Goal: Contribute content

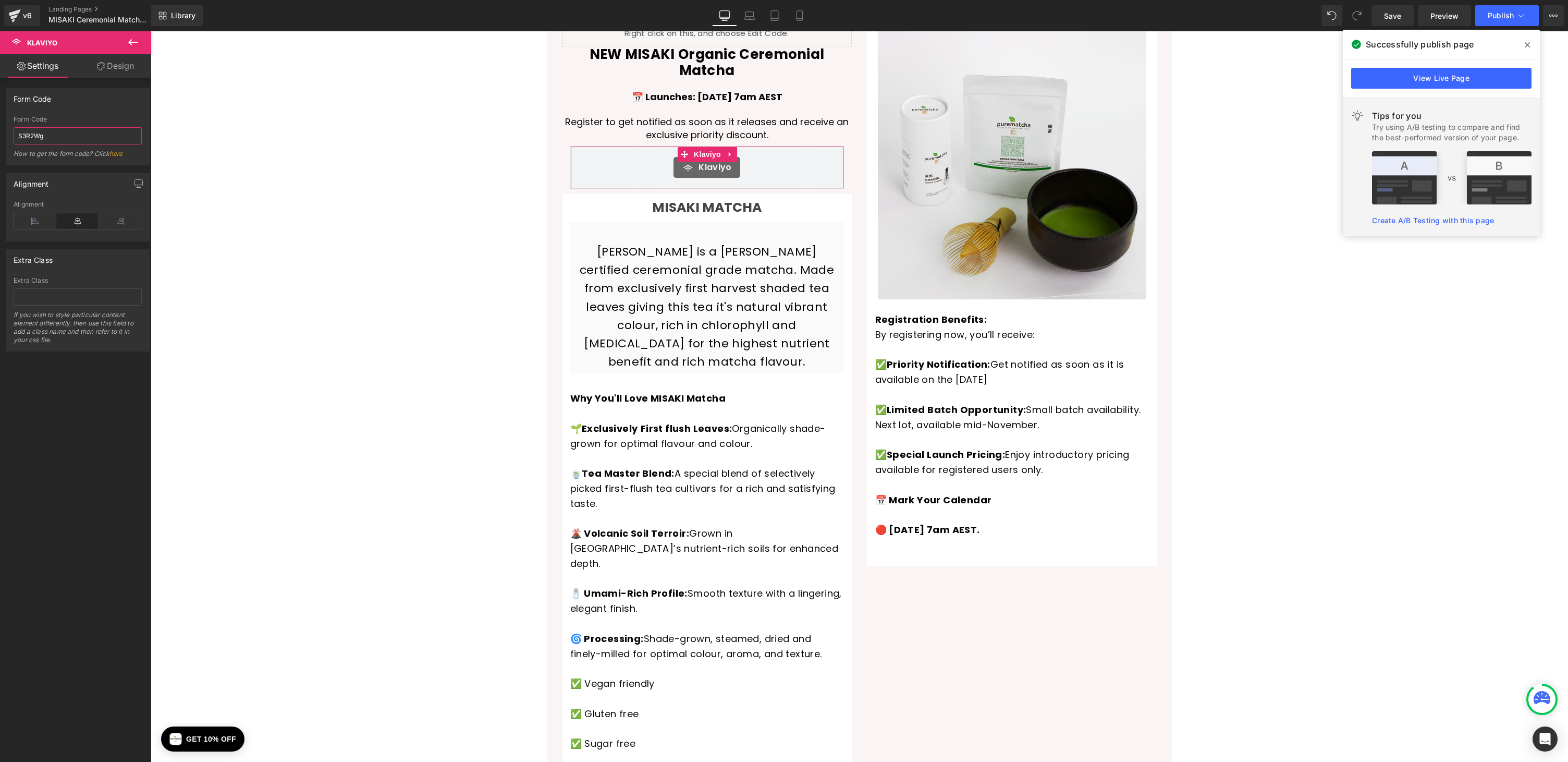
click at [84, 136] on input "S3R2Wg" at bounding box center [77, 136] width 129 height 17
click at [703, 146] on span "Klaviyo" at bounding box center [707, 154] width 32 height 16
click at [61, 136] on input "S3R2Wg" at bounding box center [77, 136] width 129 height 17
click at [1397, 14] on span "Save" at bounding box center [1392, 16] width 17 height 11
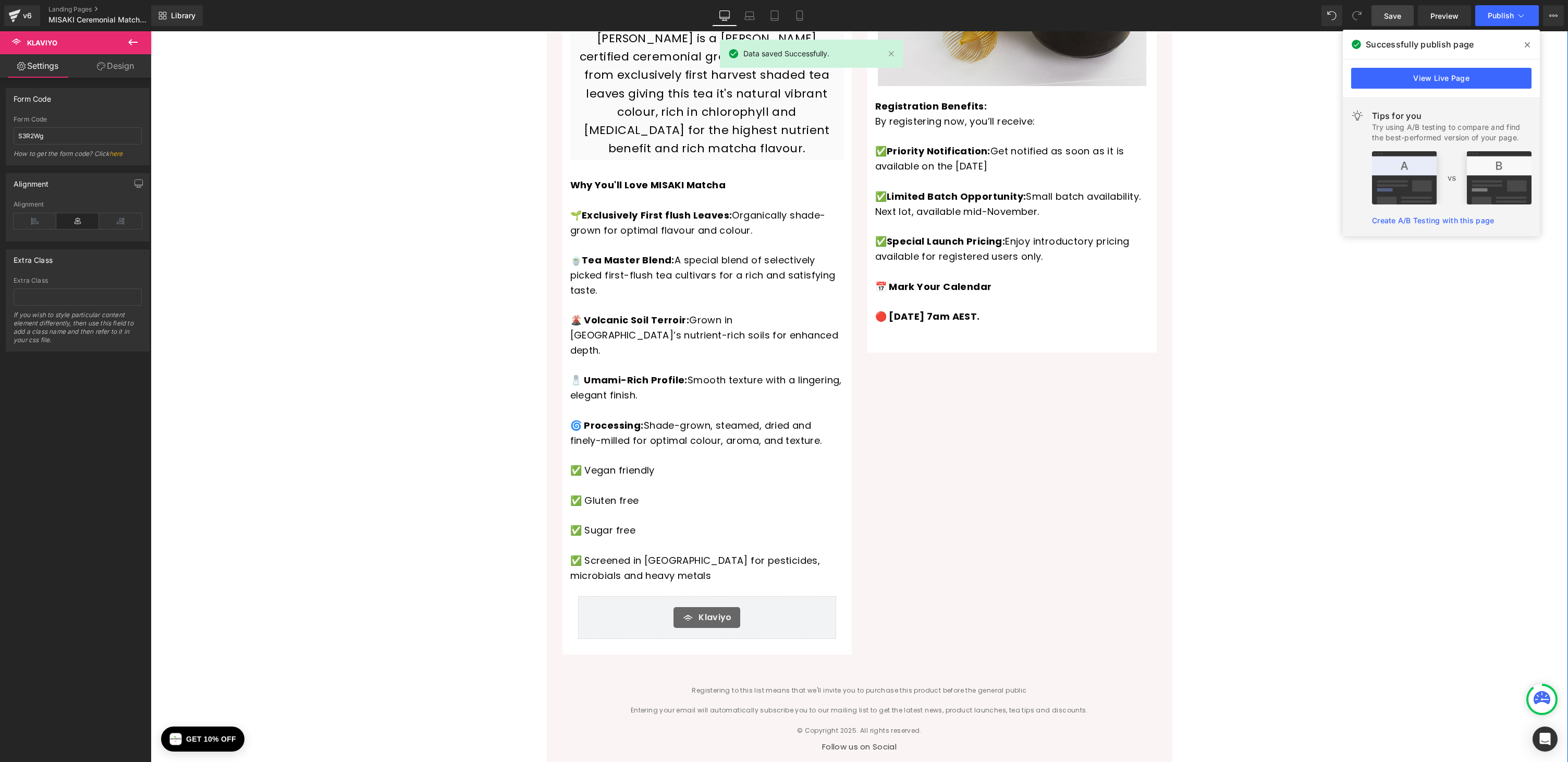
scroll to position [476, 0]
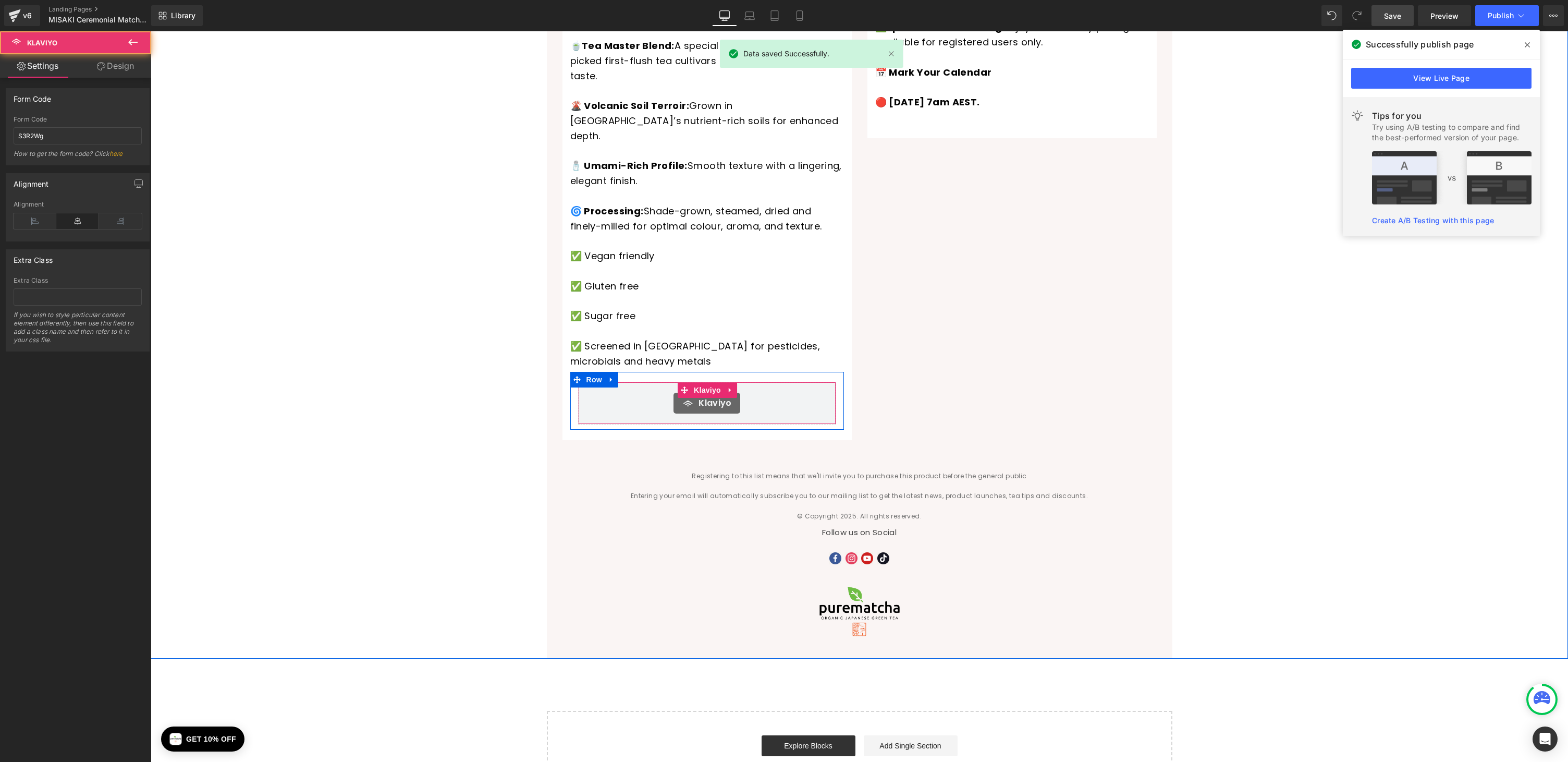
click at [753, 393] on div "Klaviyo" at bounding box center [707, 403] width 236 height 21
click at [693, 382] on span "Klaviyo" at bounding box center [707, 390] width 32 height 16
click at [700, 382] on span "Klaviyo" at bounding box center [707, 390] width 32 height 16
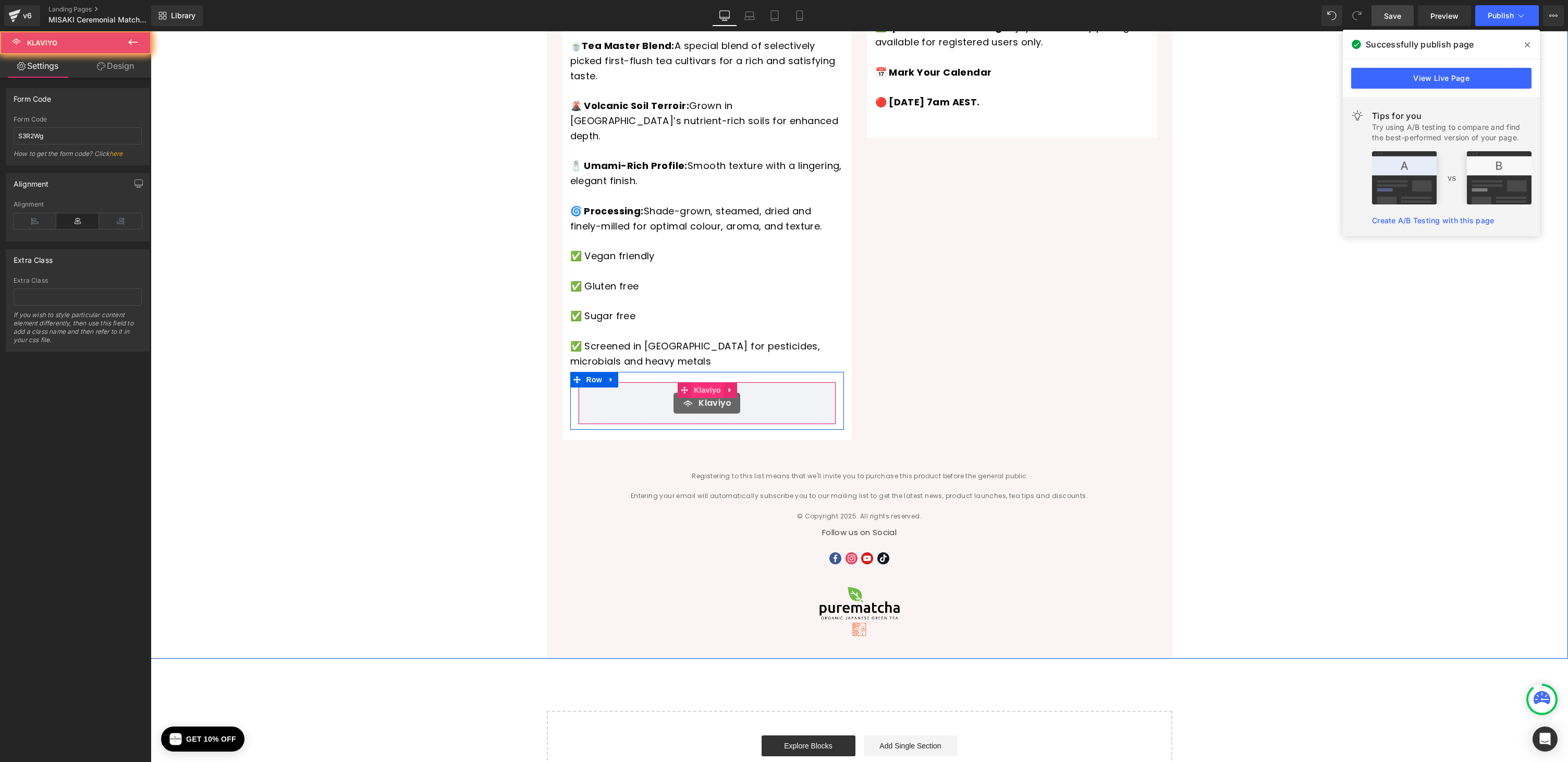
click at [700, 382] on span "Klaviyo" at bounding box center [707, 390] width 32 height 16
click at [131, 40] on icon at bounding box center [133, 42] width 10 height 6
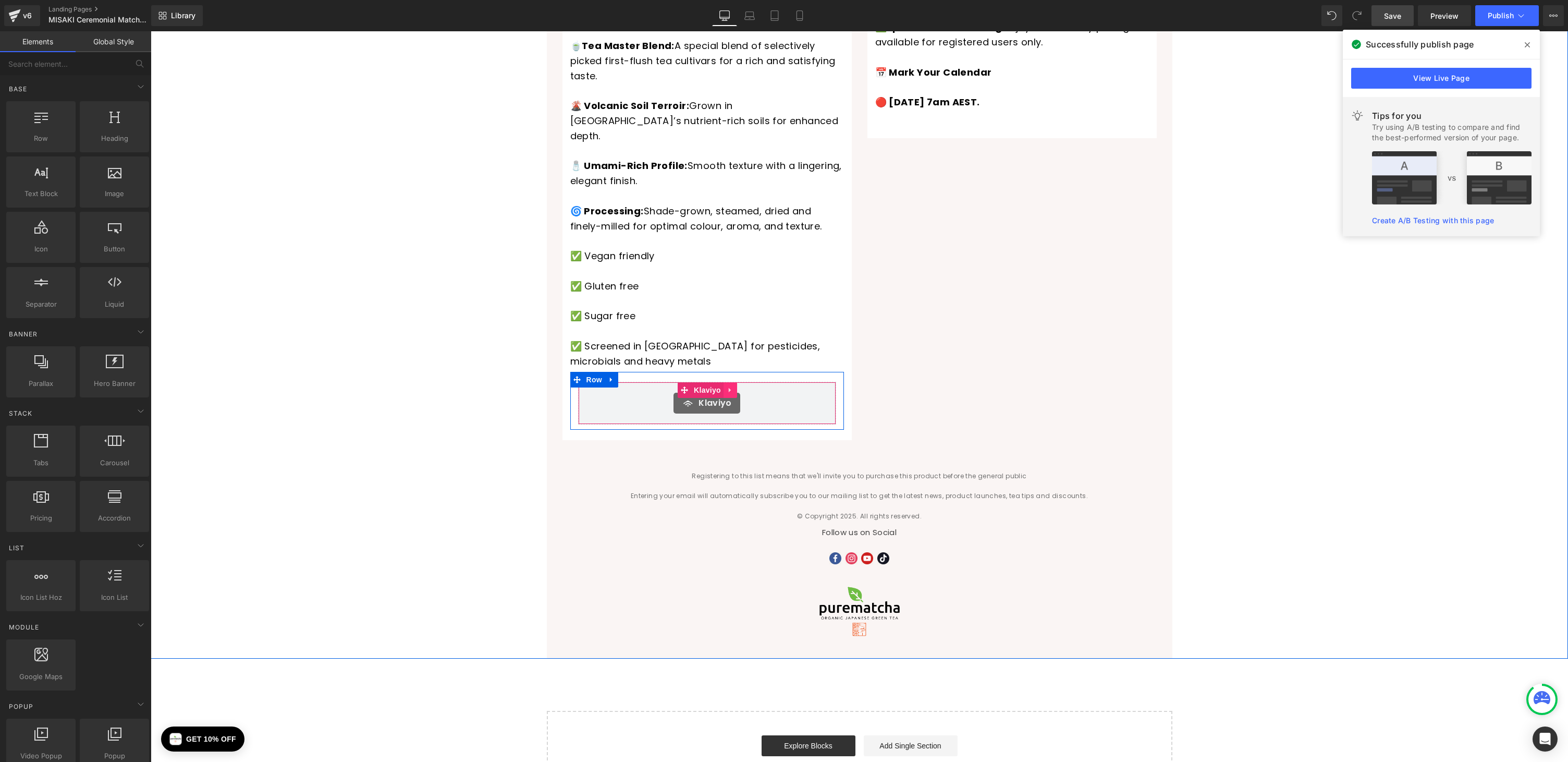
click at [724, 382] on link at bounding box center [729, 390] width 13 height 16
click at [686, 382] on link "Klaviyo" at bounding box center [700, 390] width 45 height 16
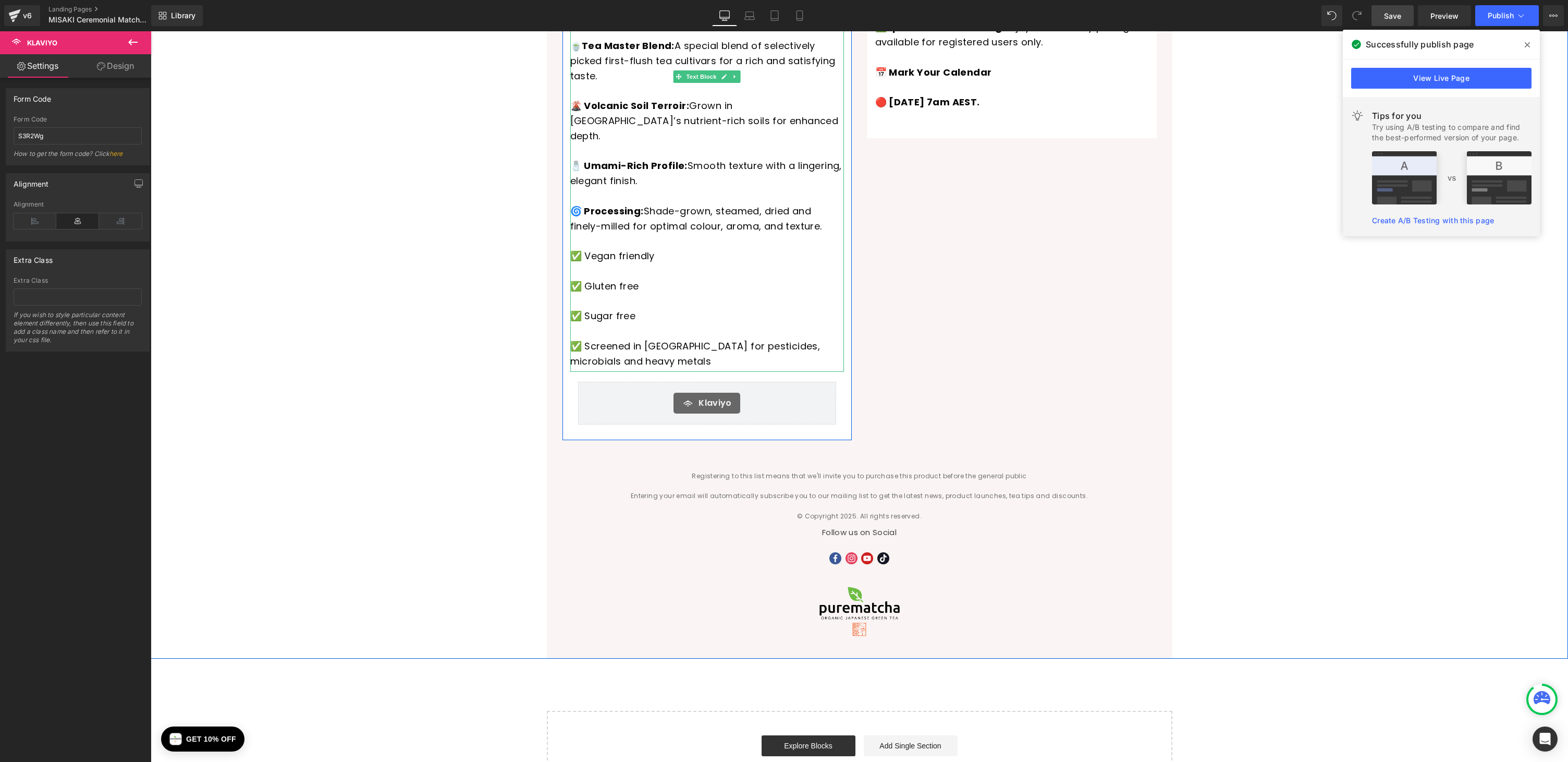
scroll to position [0, 0]
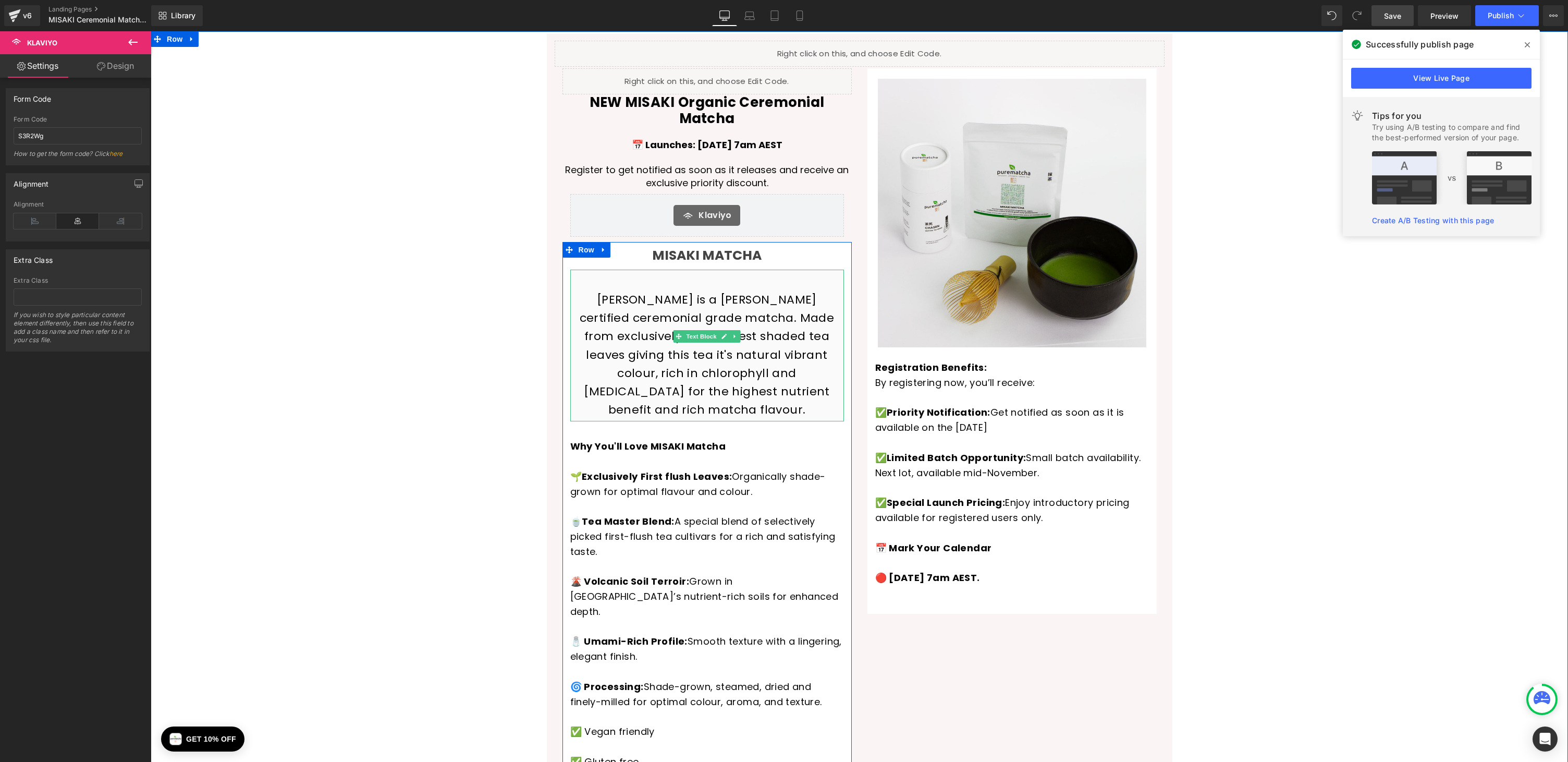
click at [710, 302] on p "[PERSON_NAME] is a [PERSON_NAME] certified ceremonial grade matcha. Made from e…" at bounding box center [707, 354] width 268 height 129
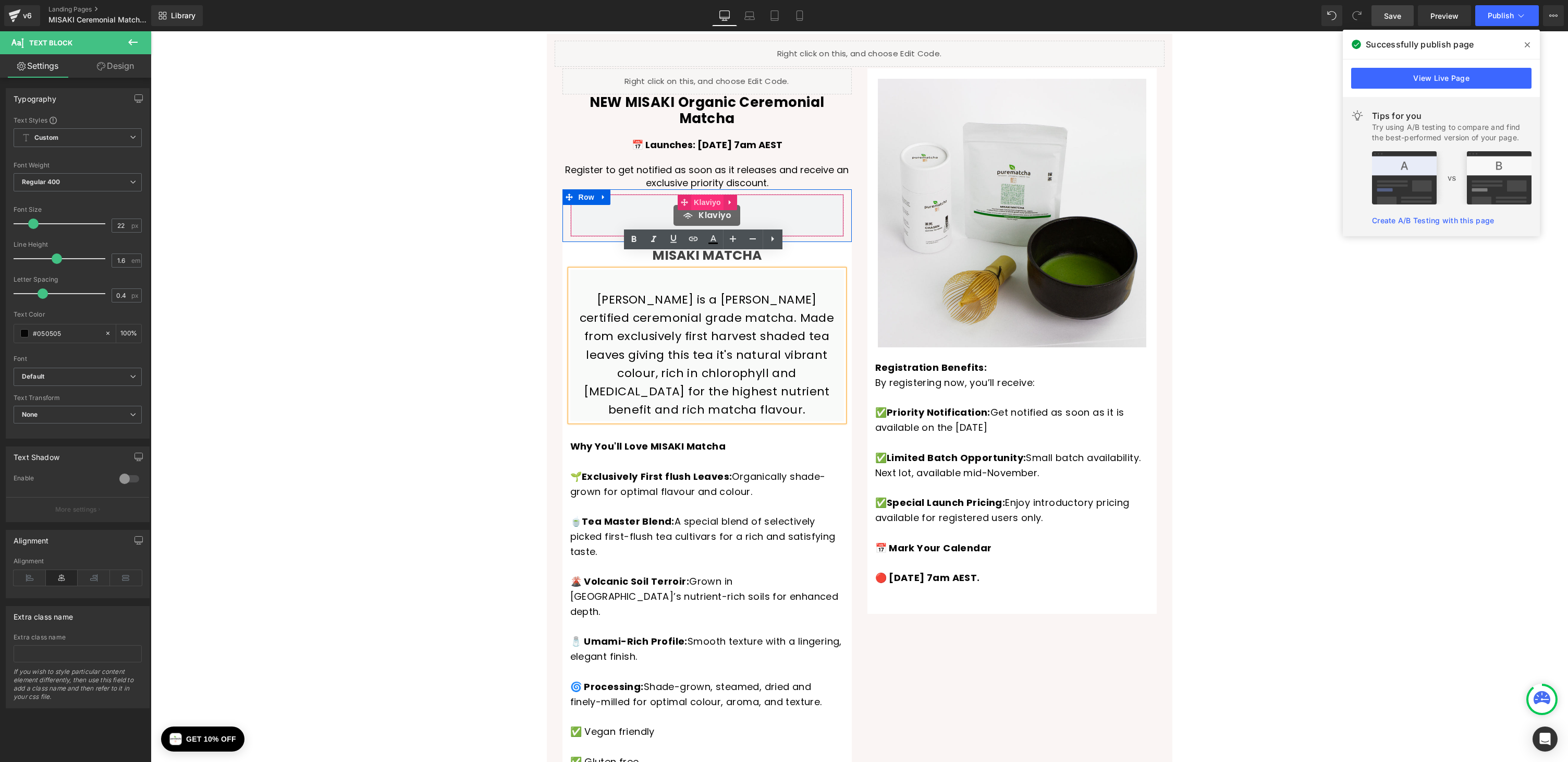
click at [704, 194] on span "Klaviyo" at bounding box center [707, 202] width 32 height 16
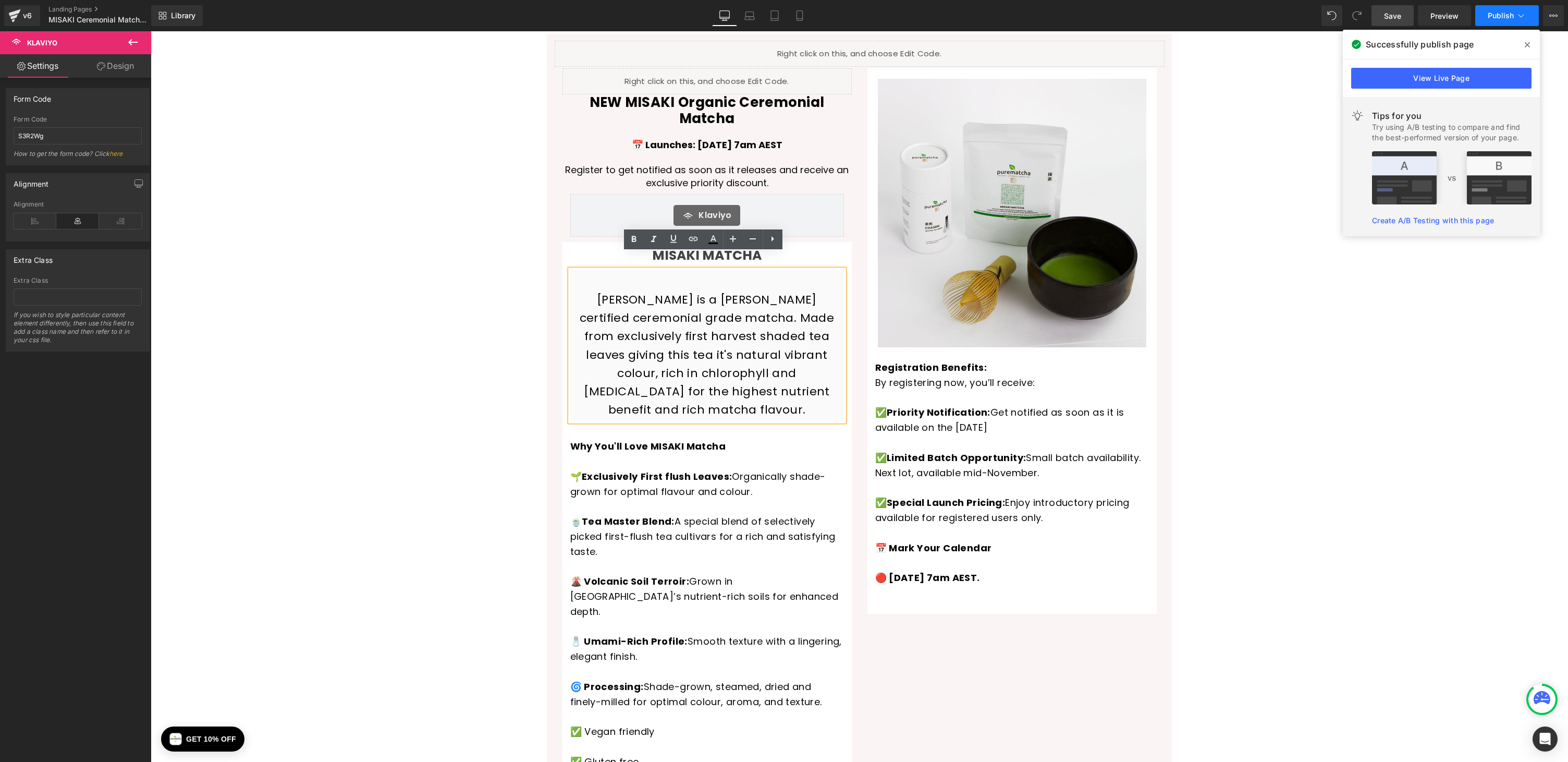
click at [1501, 17] on span "Publish" at bounding box center [1501, 16] width 26 height 9
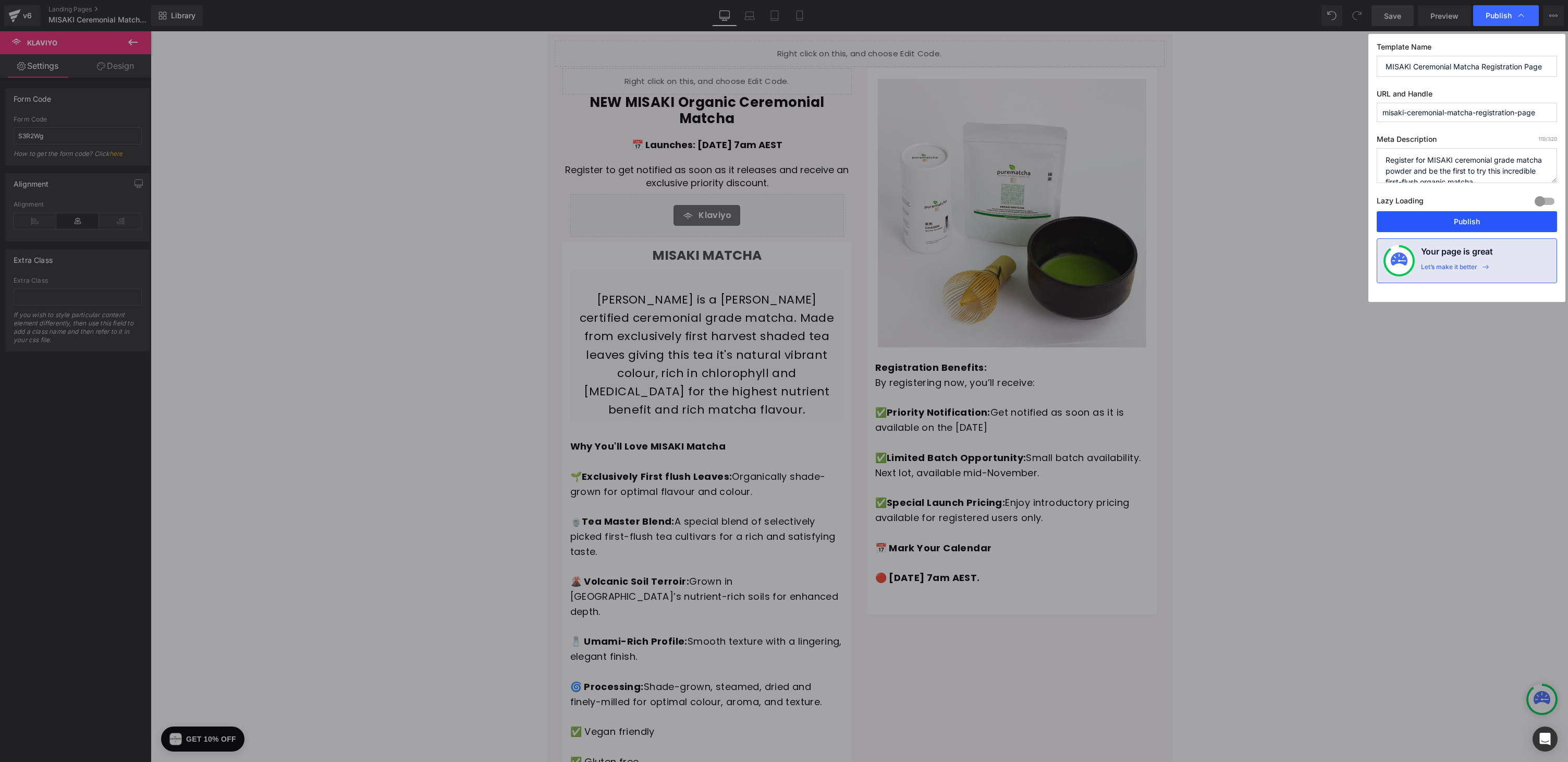
click at [1487, 218] on button "Publish" at bounding box center [1467, 221] width 180 height 21
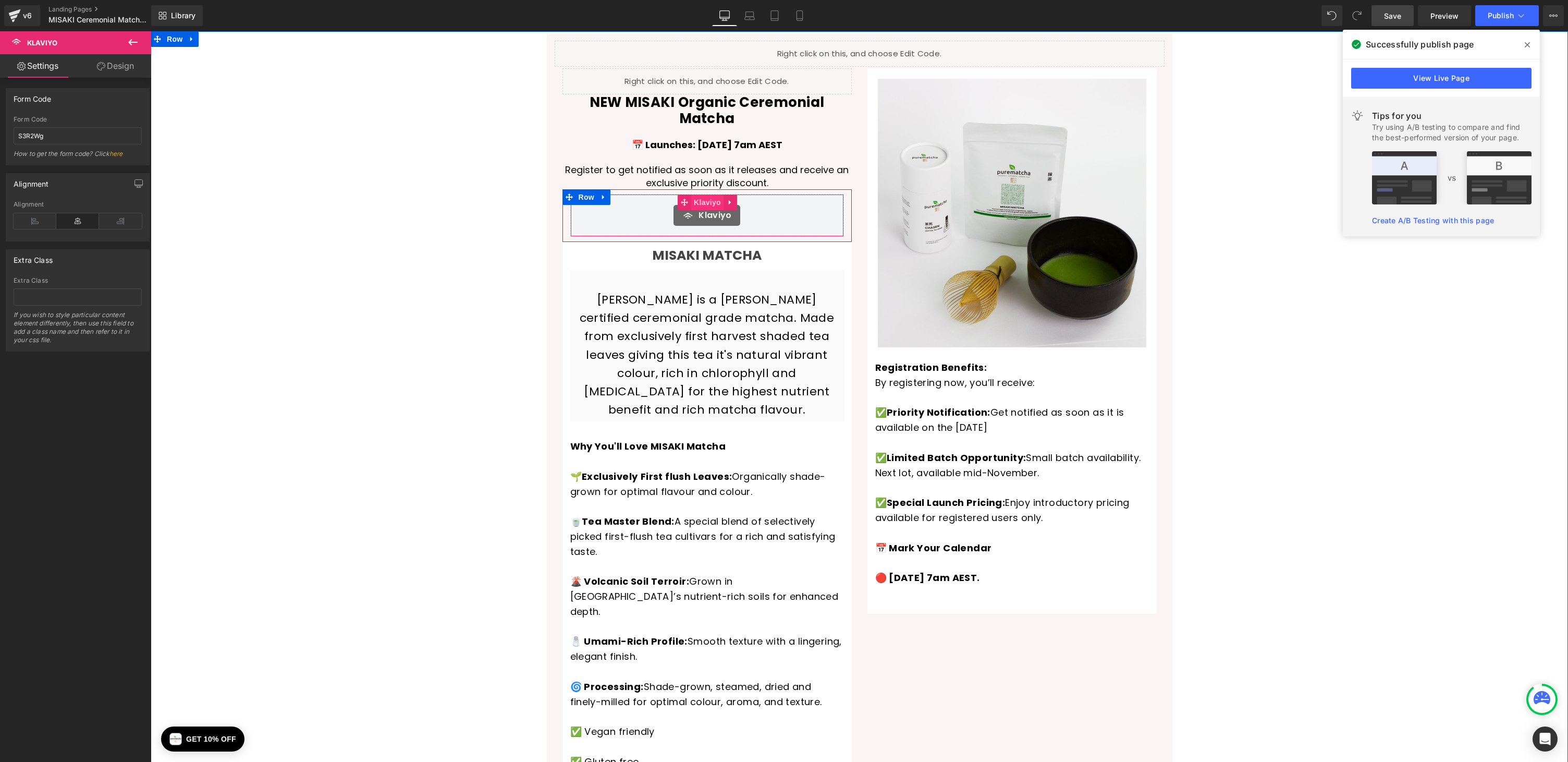
click at [710, 194] on span "Klaviyo" at bounding box center [707, 202] width 32 height 16
click at [25, 135] on input "S3R2Wg" at bounding box center [77, 136] width 129 height 17
paste input "UZYvsn"
type input "UZYvsn"
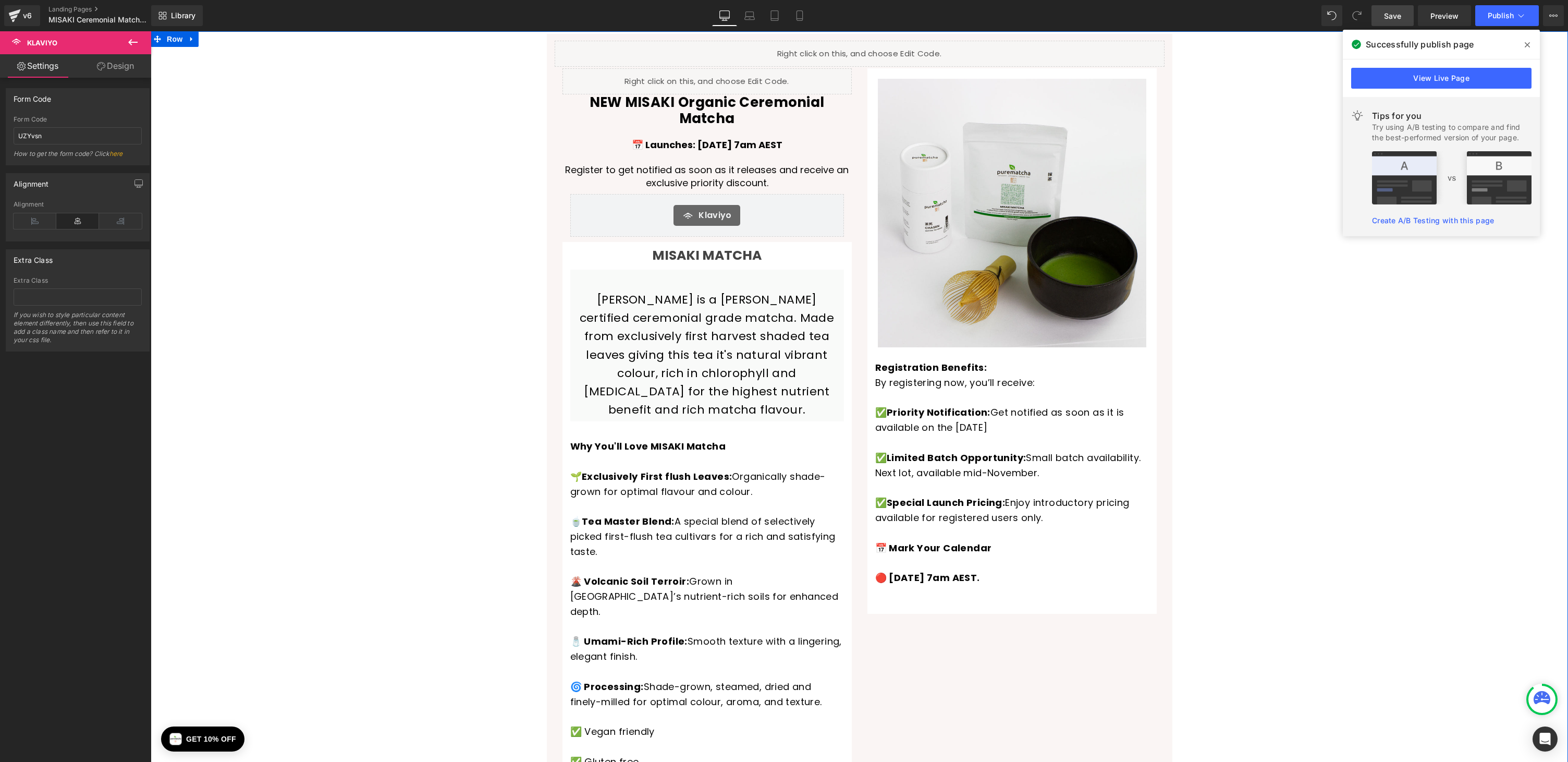
click at [296, 127] on div "Liquid Liquid NEW MISAKI Organic Ceremonial Matcha Heading 📅 Launches: [DATE] 7…" at bounding box center [859, 584] width 1417 height 1100
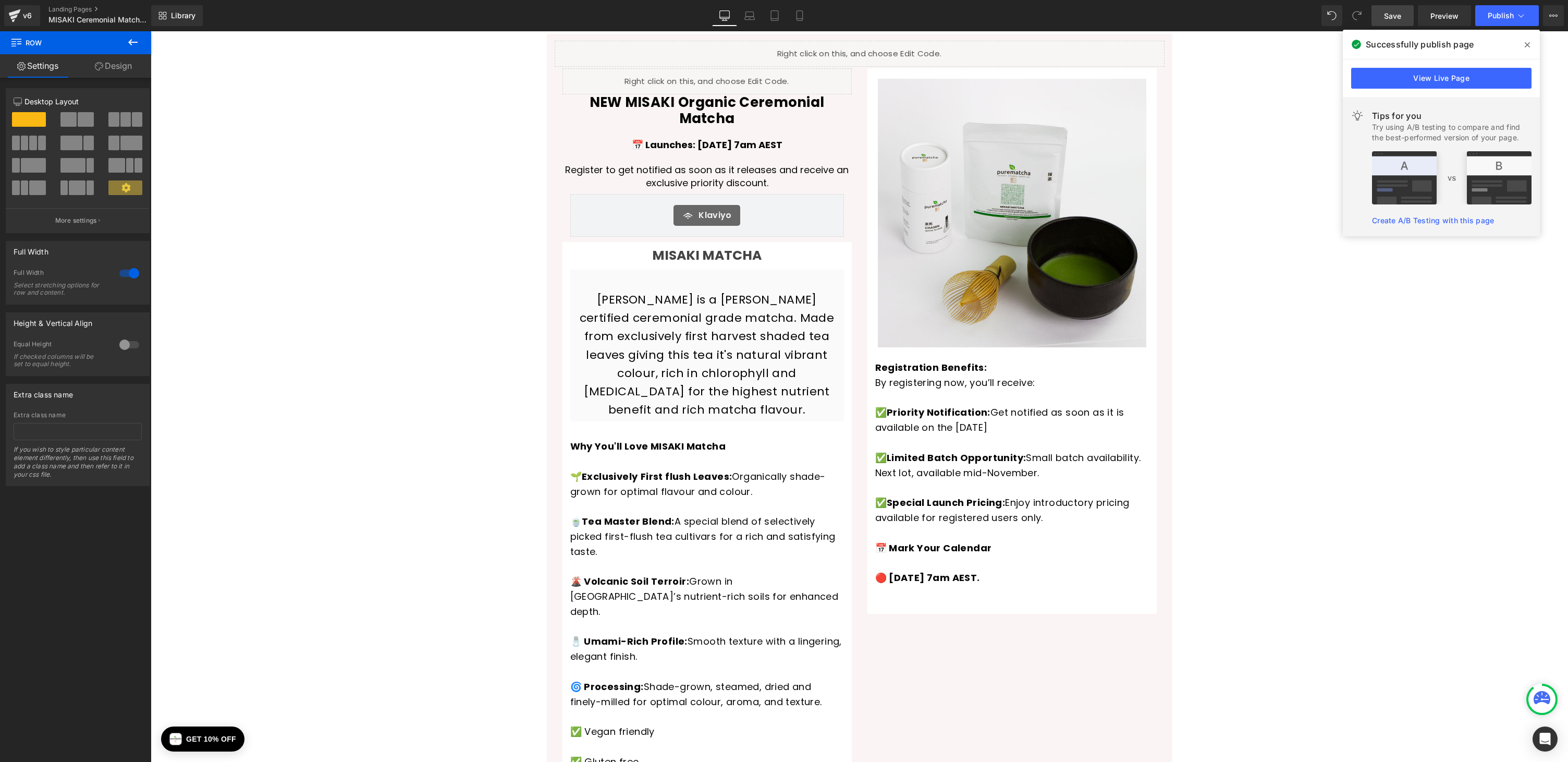
click at [1400, 10] on span "Save" at bounding box center [1392, 16] width 17 height 11
click at [1503, 13] on span "Publish" at bounding box center [1501, 16] width 26 height 9
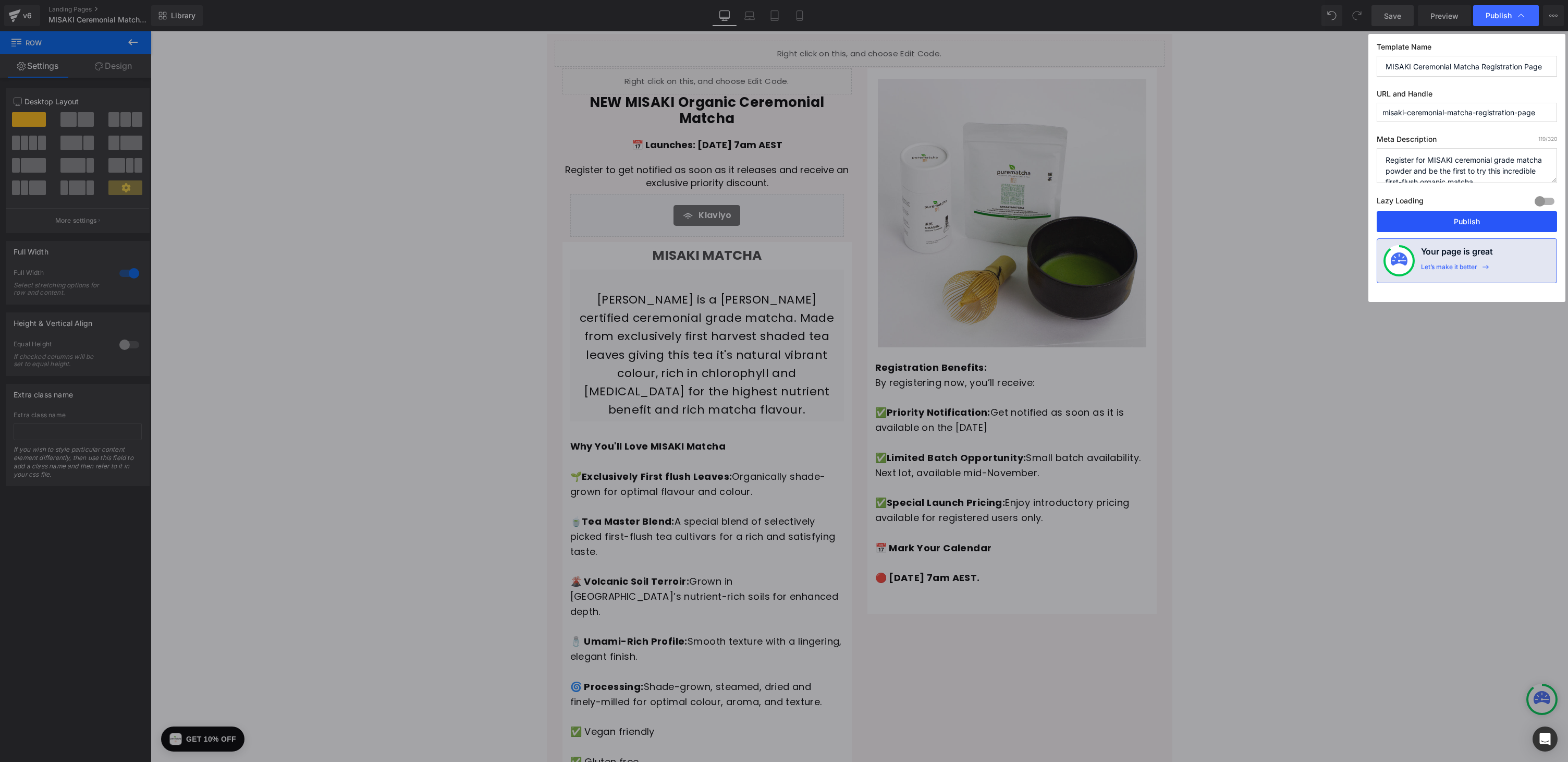
click at [1463, 226] on button "Publish" at bounding box center [1467, 221] width 180 height 21
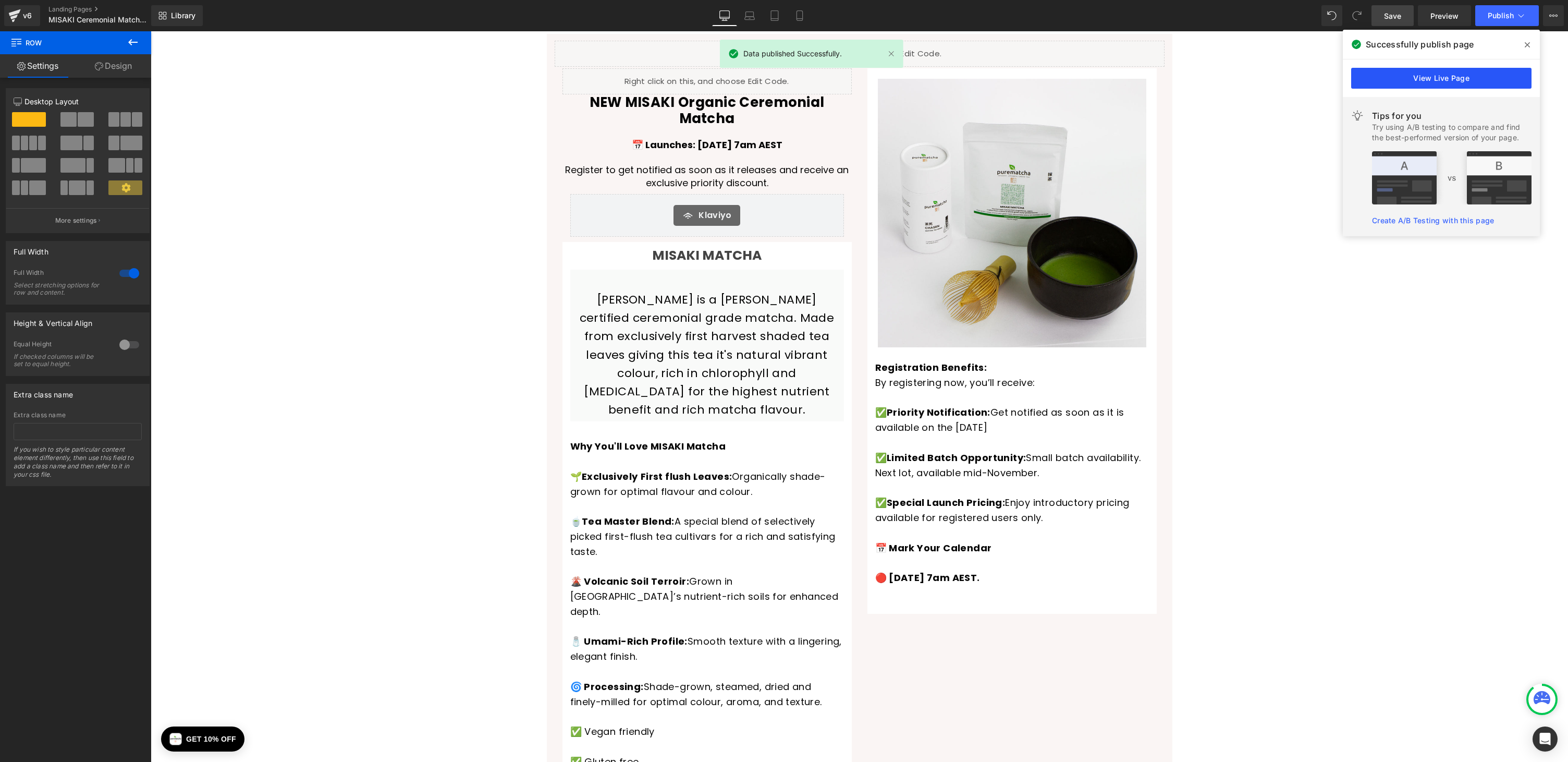
click at [1451, 81] on link "View Live Page" at bounding box center [1441, 78] width 180 height 21
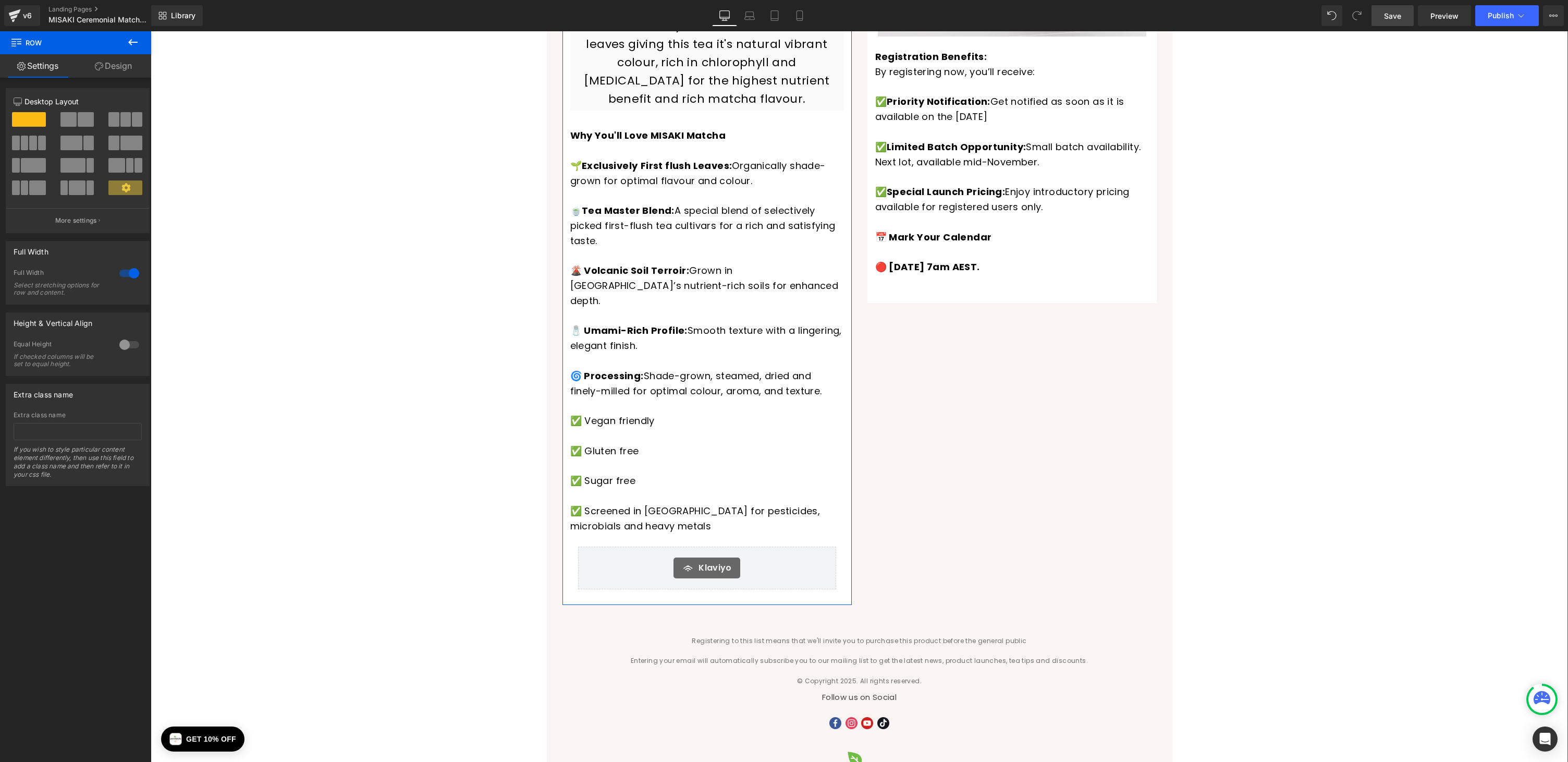
scroll to position [337, 0]
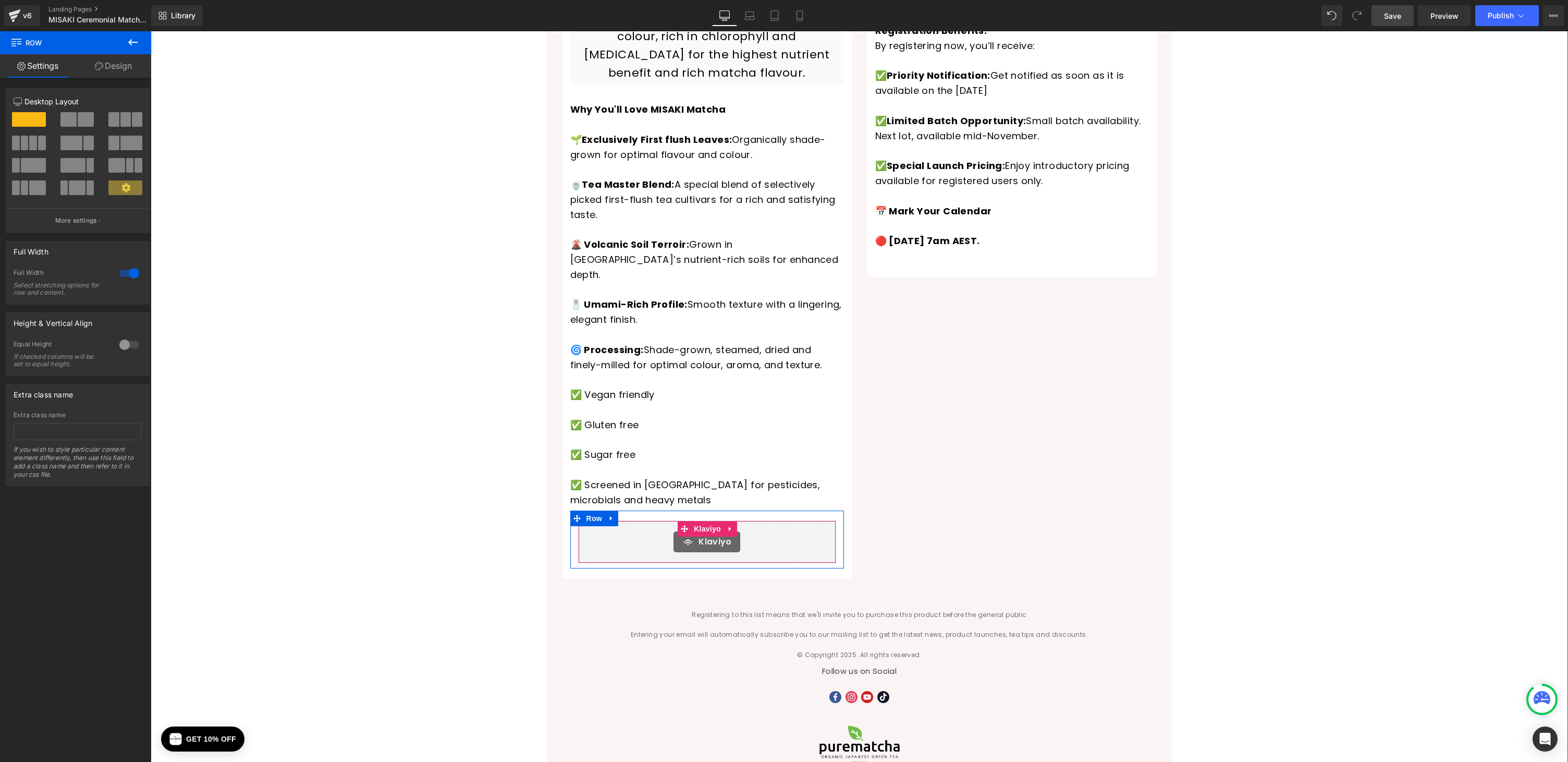
click at [735, 531] on div "Klaviyo" at bounding box center [707, 542] width 236 height 21
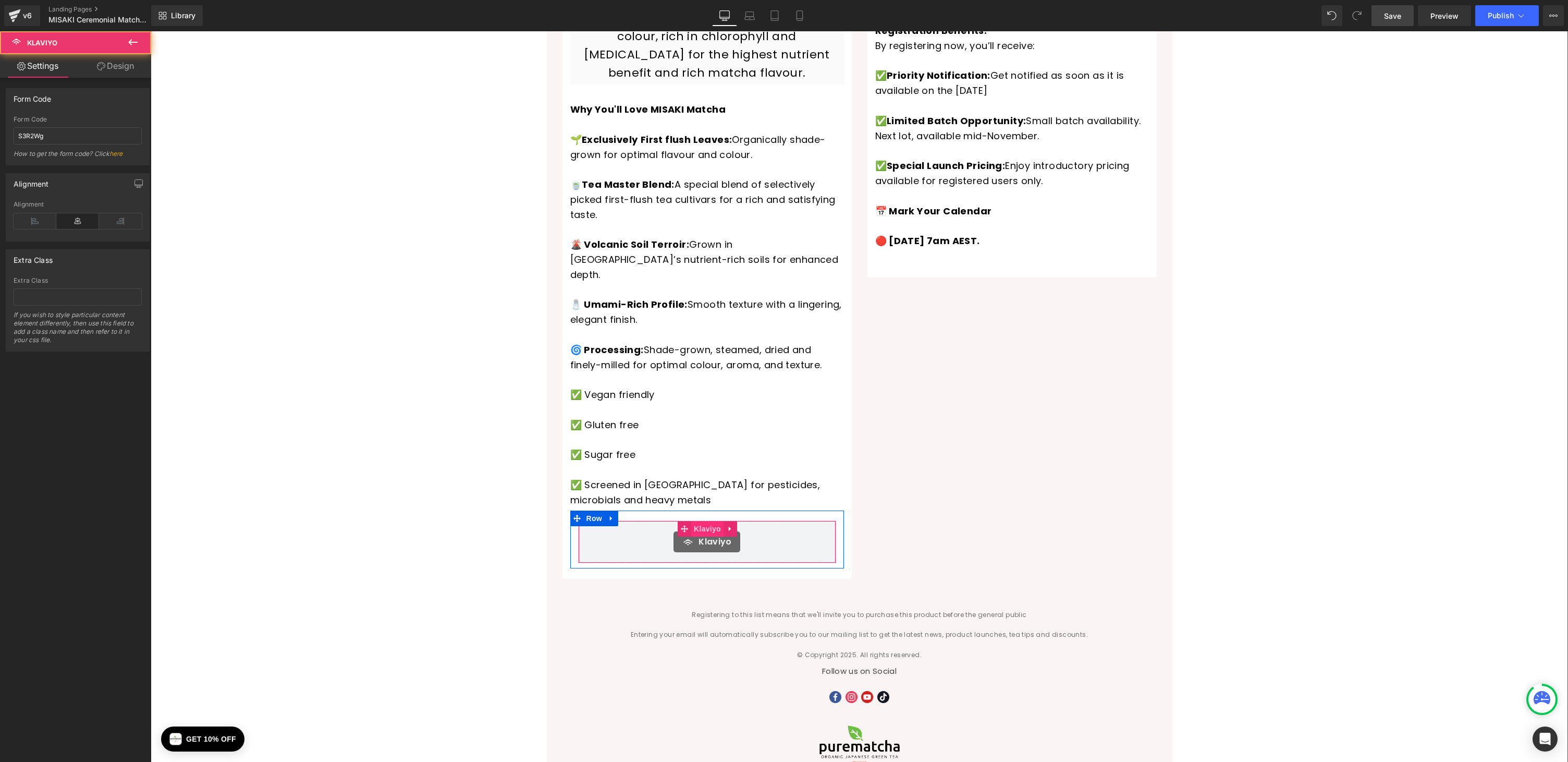
click at [711, 521] on span "Klaviyo" at bounding box center [707, 528] width 32 height 16
click at [40, 136] on input "S3R2Wg" at bounding box center [77, 136] width 129 height 17
paste input "UZYvsn"
type input "UZYvsn"
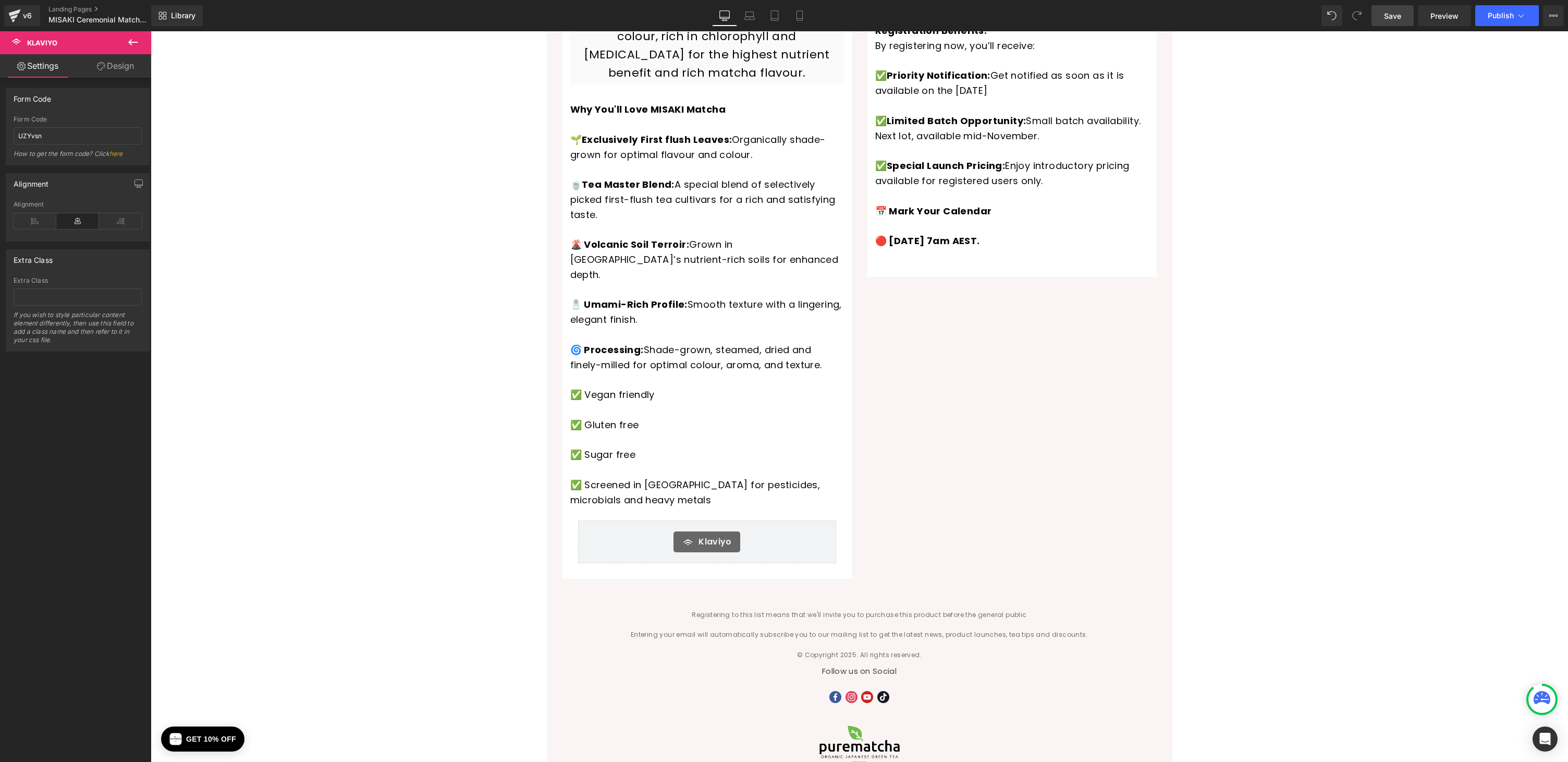
click at [287, 129] on div "Liquid Liquid NEW MISAKI Organic Ceremonial Matcha Heading 📅 Launches: [DATE] 7…" at bounding box center [859, 247] width 1417 height 1100
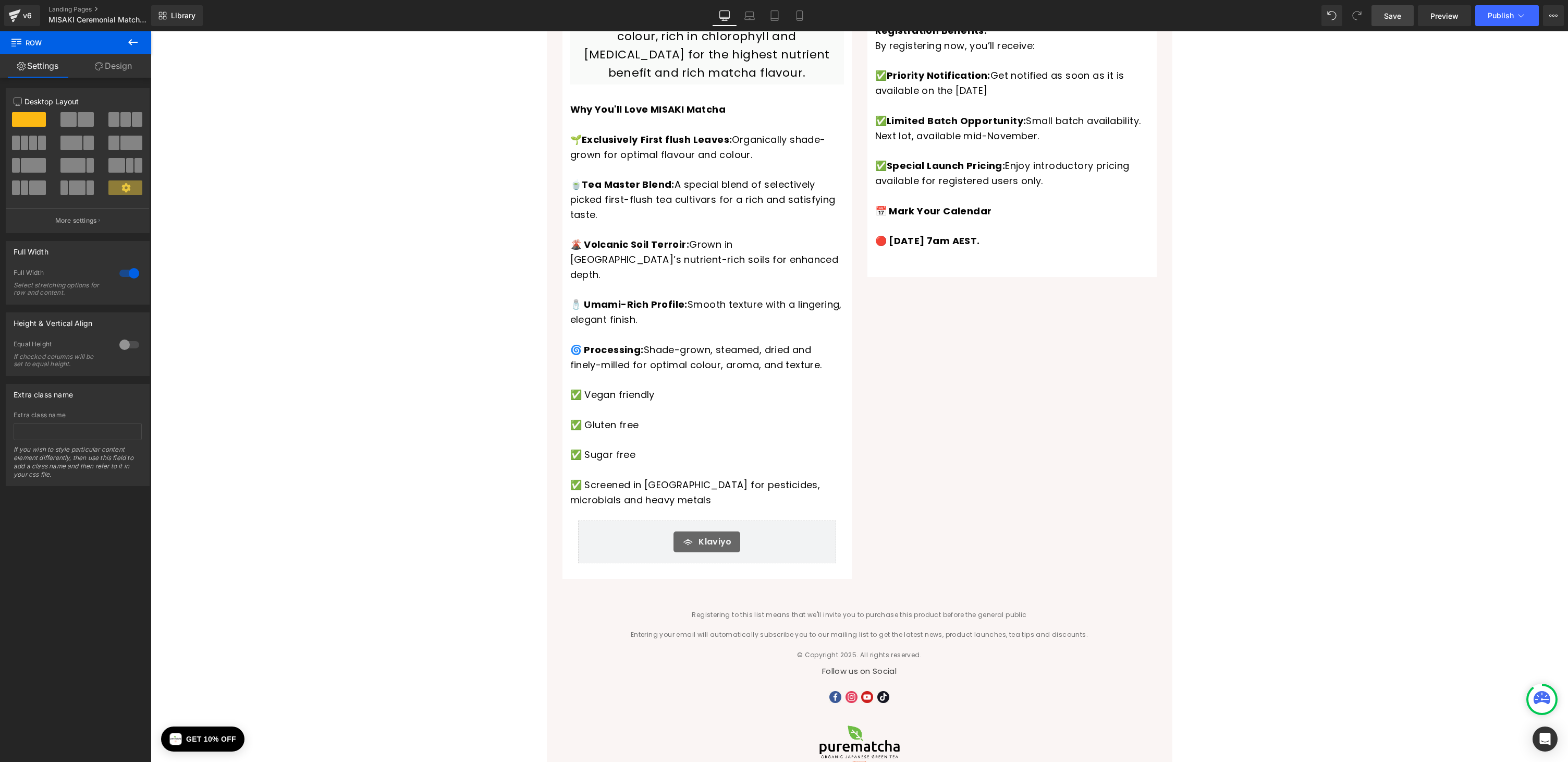
click at [1375, 10] on link "Save" at bounding box center [1392, 16] width 42 height 21
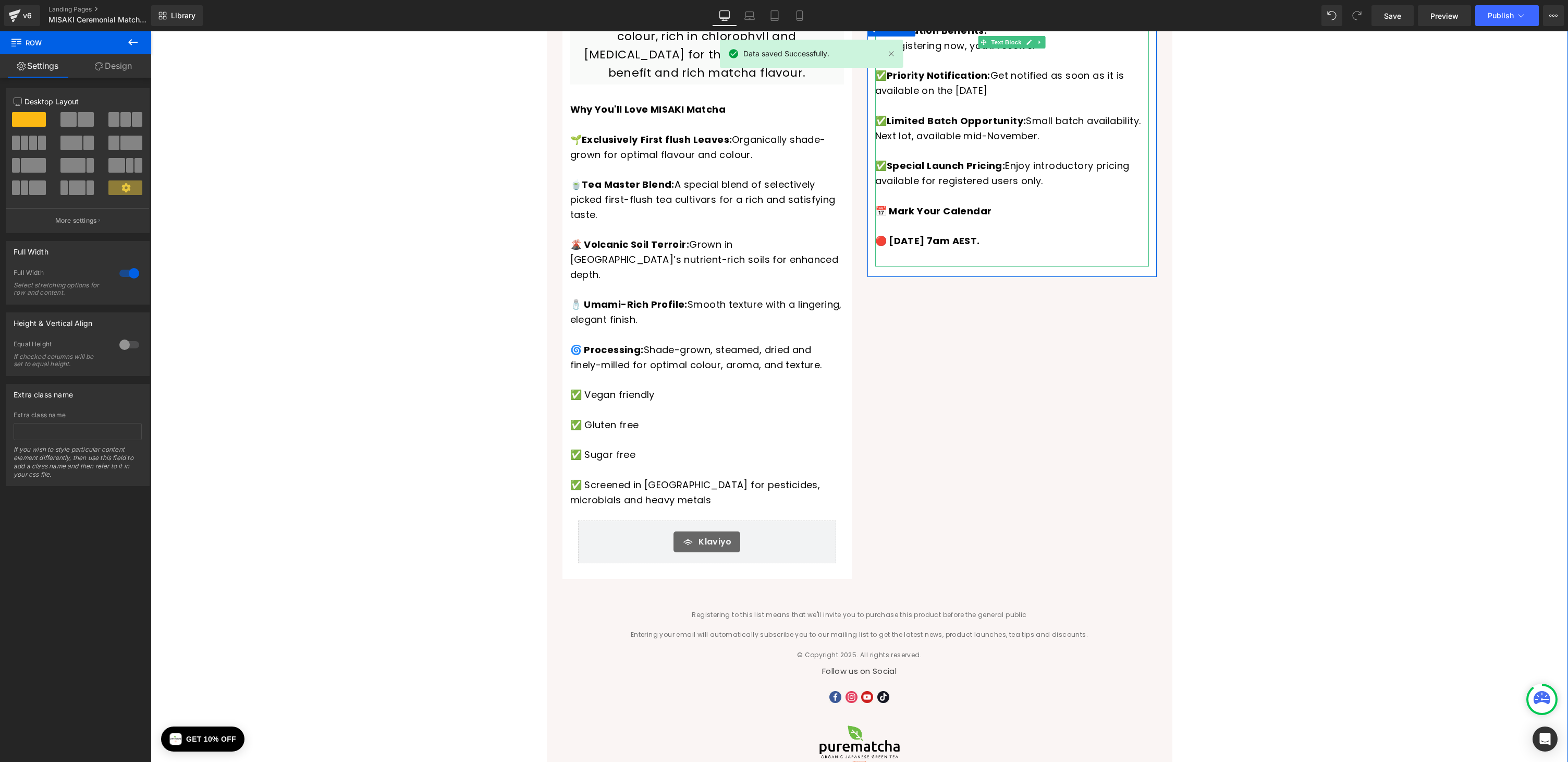
scroll to position [0, 0]
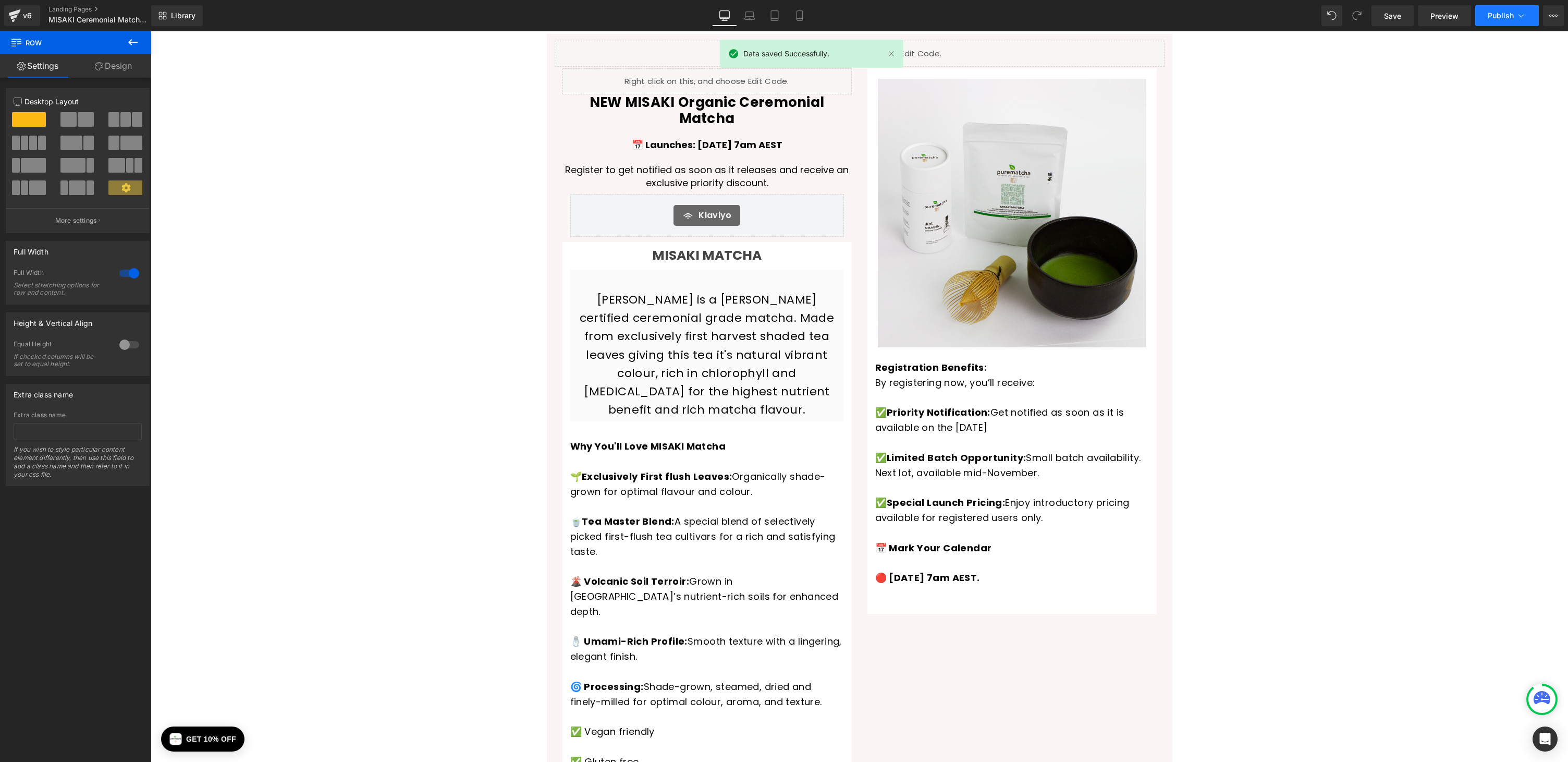
click at [1526, 13] on button "Publish" at bounding box center [1507, 16] width 64 height 21
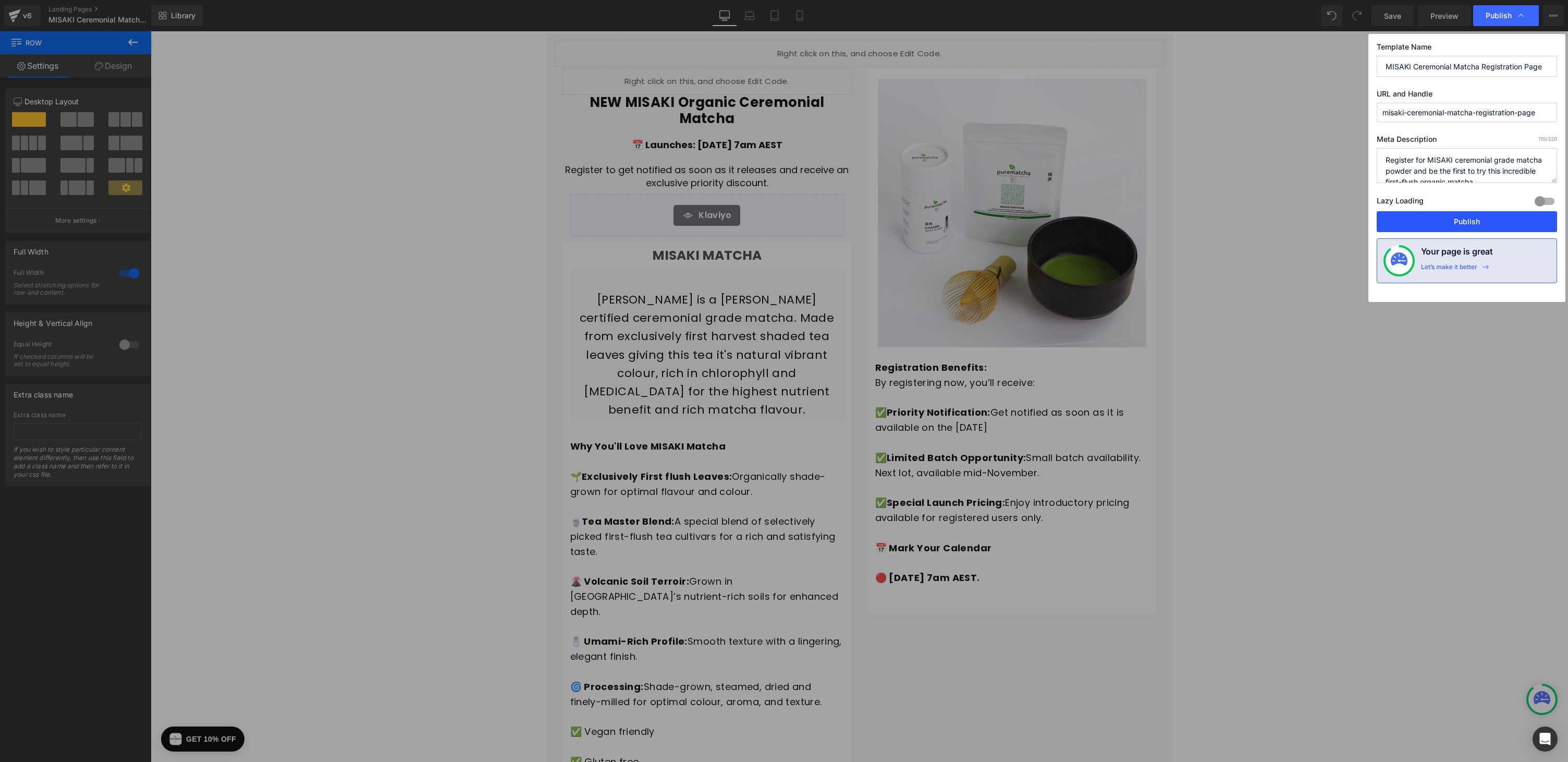
click at [1465, 217] on button "Publish" at bounding box center [1467, 221] width 180 height 21
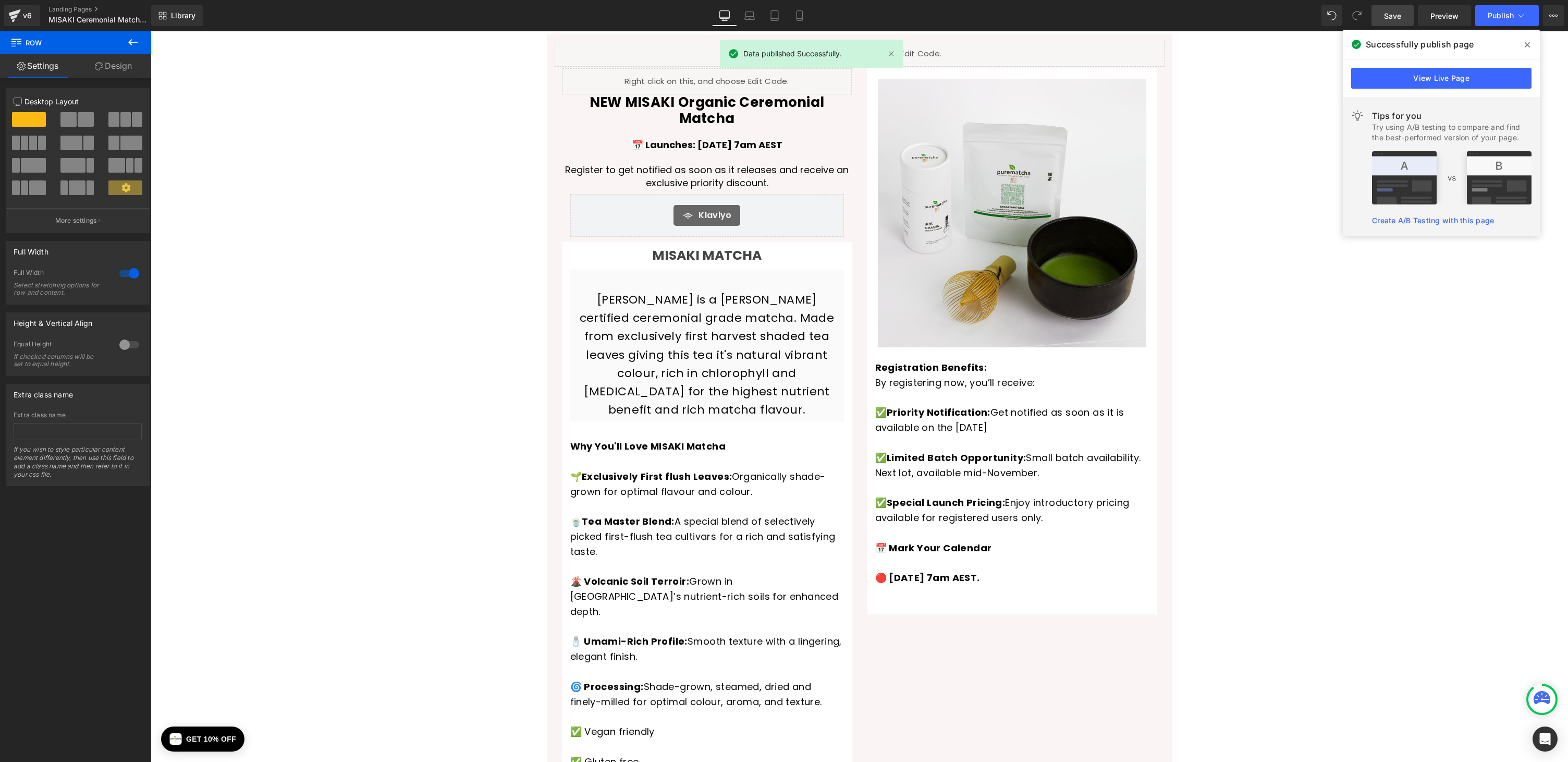
click at [1381, 21] on link "Save" at bounding box center [1392, 16] width 42 height 21
click at [1504, 14] on span "Publish" at bounding box center [1501, 16] width 26 height 9
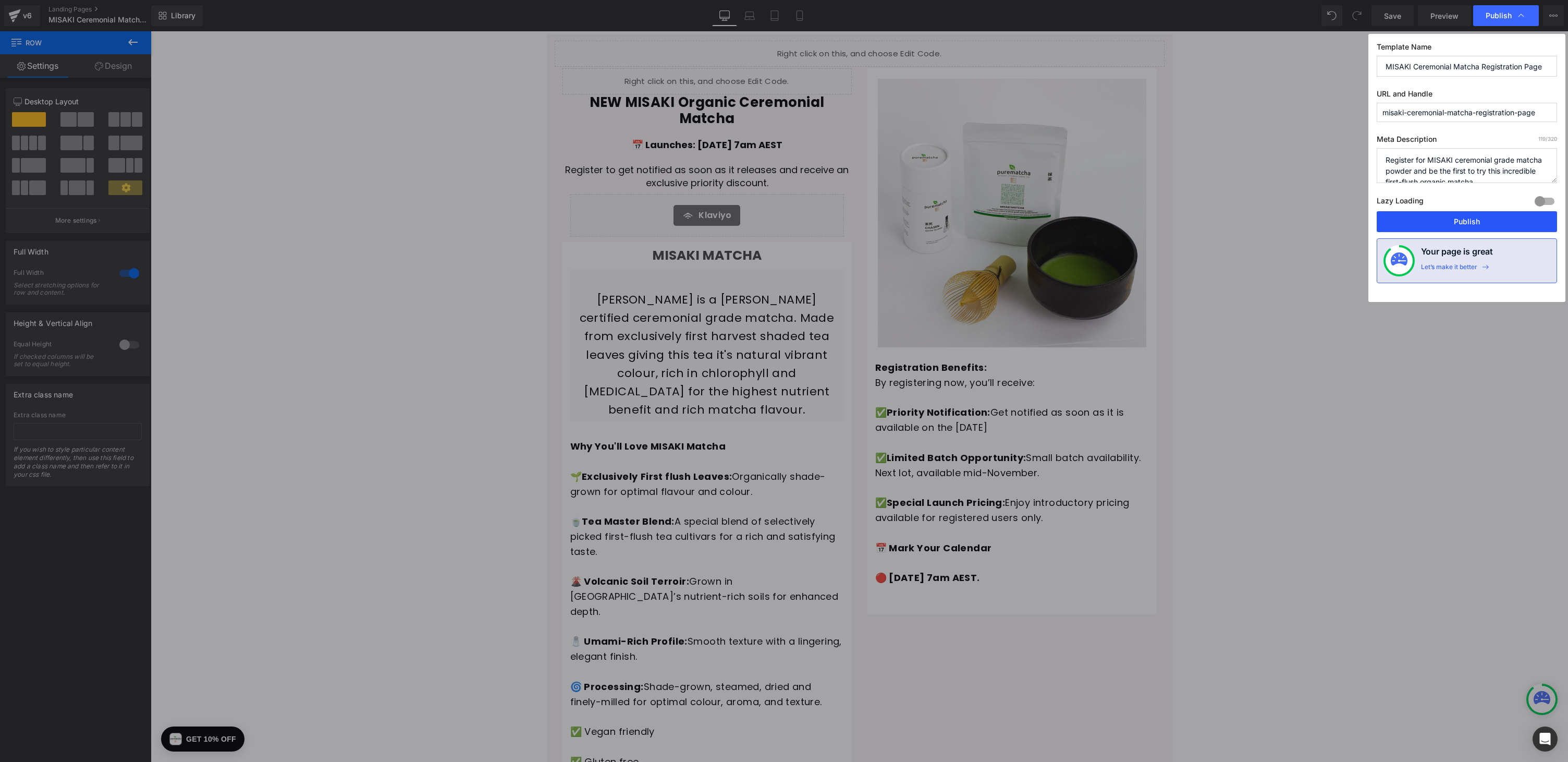
click at [1451, 220] on button "Publish" at bounding box center [1467, 221] width 180 height 21
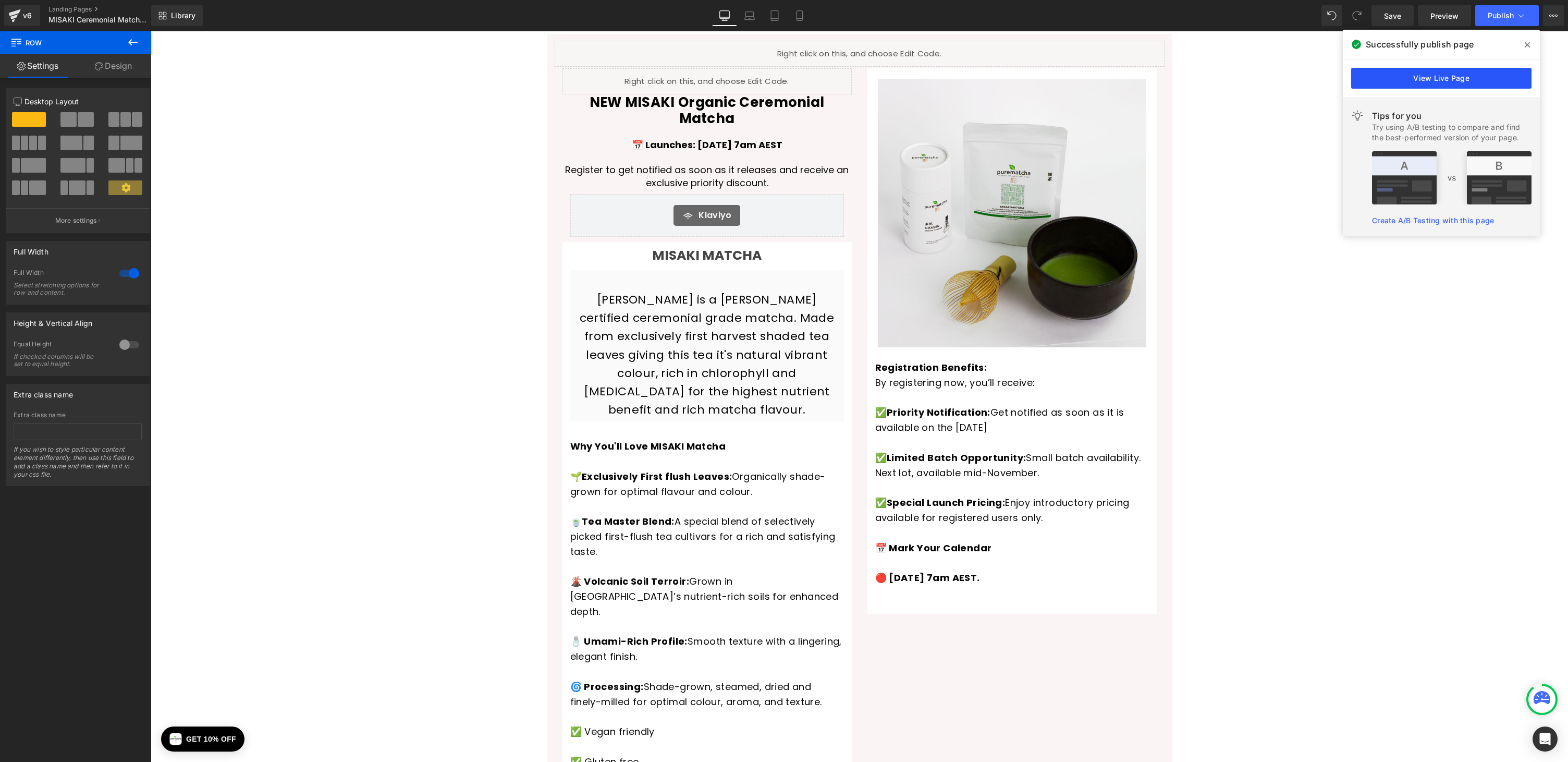
click at [1469, 78] on link "View Live Page" at bounding box center [1441, 78] width 180 height 21
